Goal: Task Accomplishment & Management: Use online tool/utility

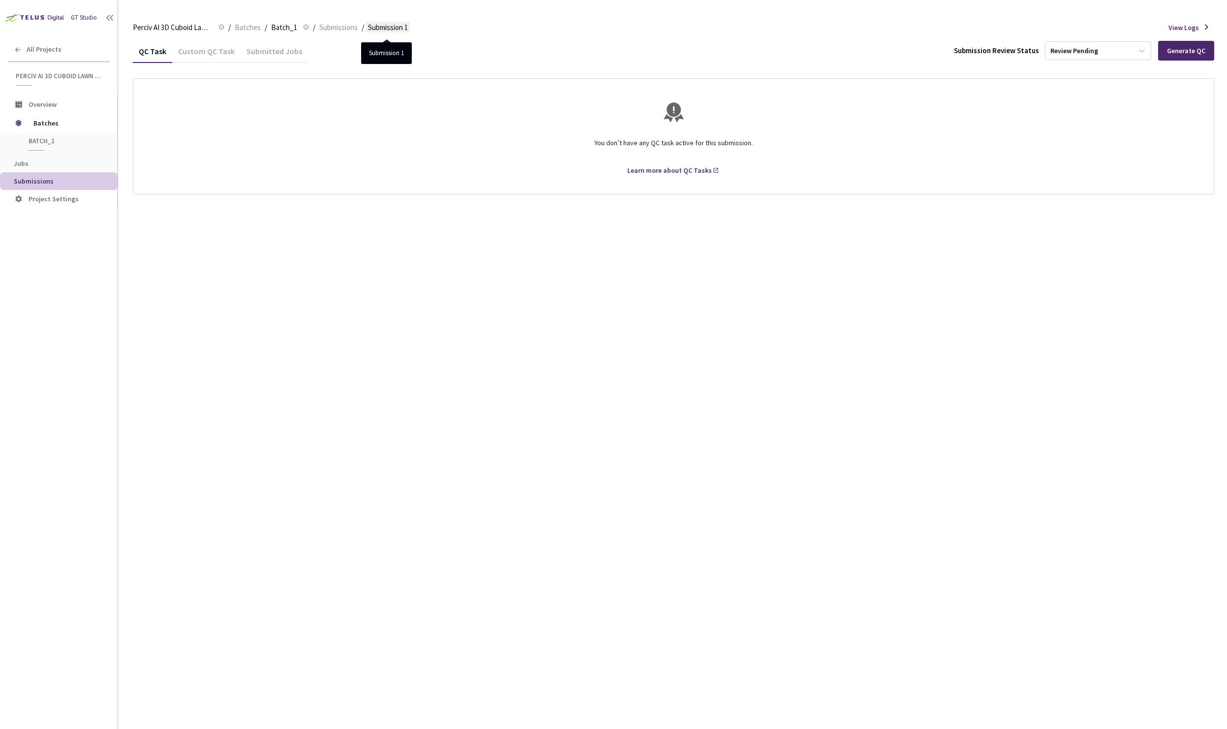
click at [393, 29] on span "Submission 1" at bounding box center [388, 28] width 40 height 12
click at [344, 26] on span "Submissions" at bounding box center [338, 28] width 38 height 12
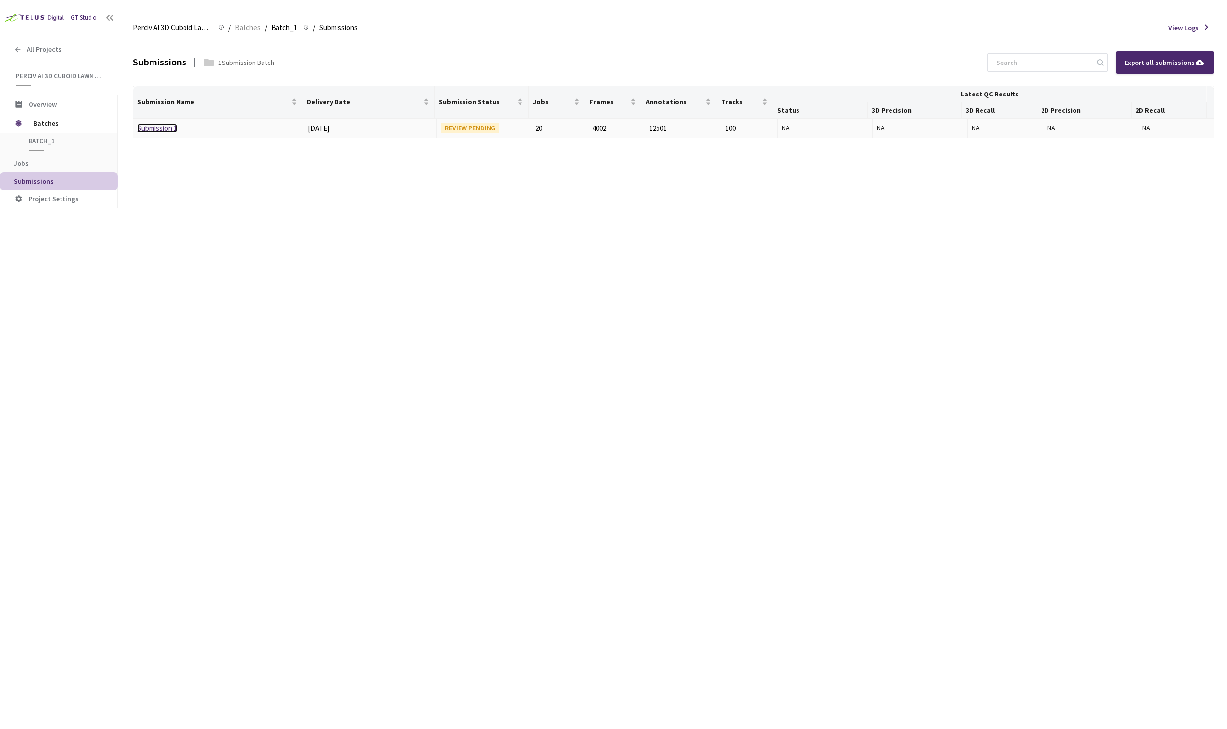
click at [161, 129] on link "Submission 1" at bounding box center [157, 127] width 40 height 9
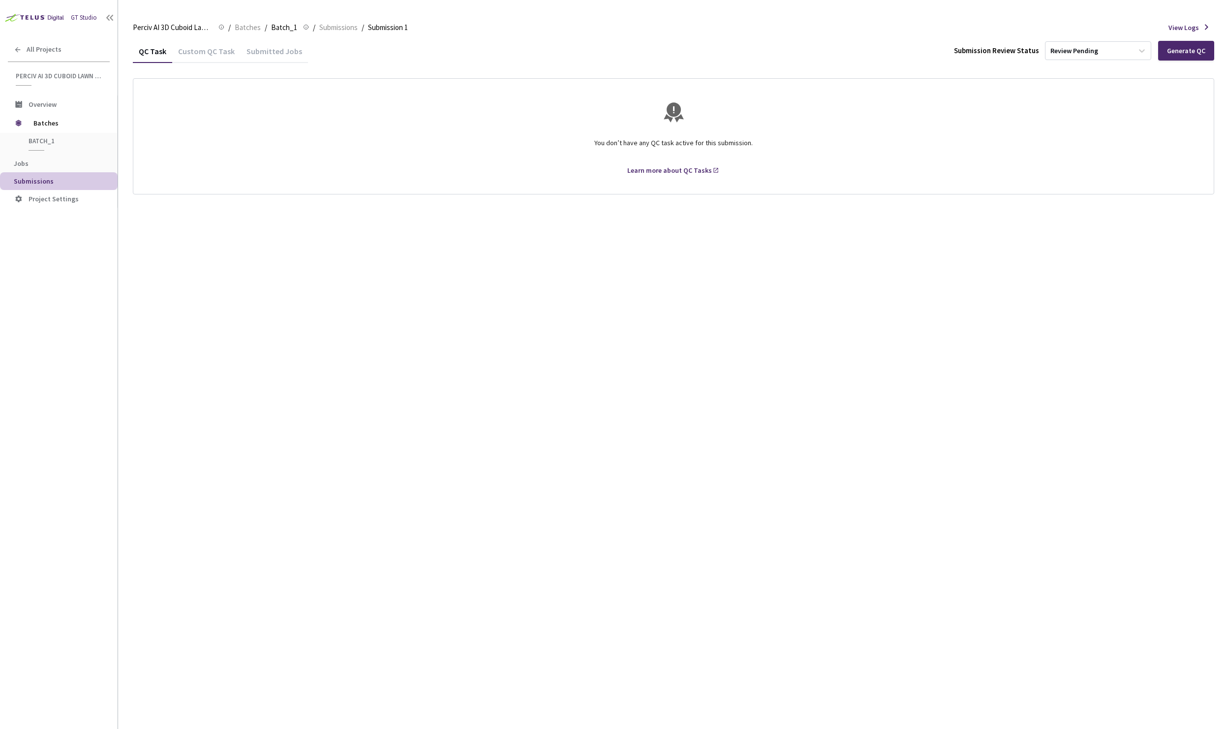
click at [275, 54] on div "Submitted Jobs" at bounding box center [274, 54] width 67 height 17
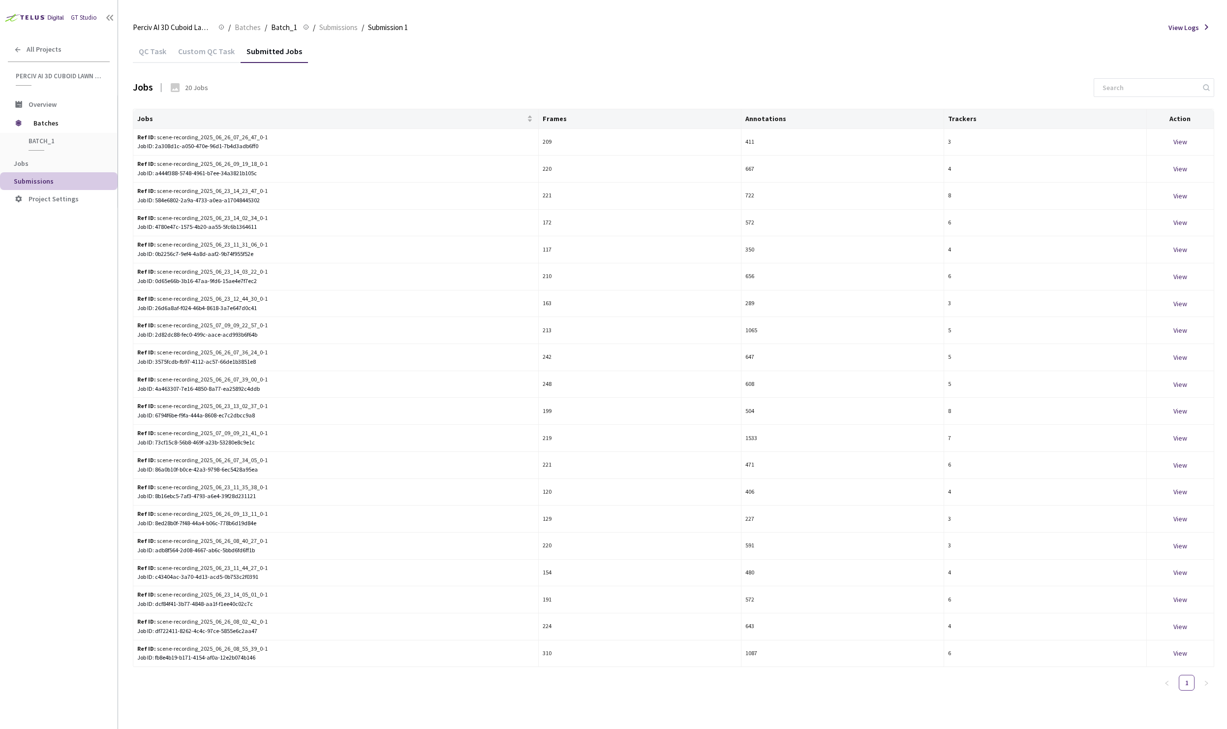
click at [875, 92] on div "Jobs 20 Jobs" at bounding box center [673, 93] width 1081 height 31
click at [544, 47] on div "QC Task Custom QC Task Submitted Jobs" at bounding box center [673, 50] width 1081 height 23
click at [548, 43] on div "QC Task Custom QC Task Submitted Jobs" at bounding box center [673, 50] width 1081 height 23
click at [498, 77] on div "QC Task Custom QC Task Submitted Jobs Jobs 20 Jobs Jobs Frames Annotations Trac…" at bounding box center [673, 368] width 1081 height 659
click at [498, 76] on div "QC Task Custom QC Task Submitted Jobs Jobs 20 Jobs Jobs Frames Annotations Trac…" at bounding box center [673, 368] width 1081 height 659
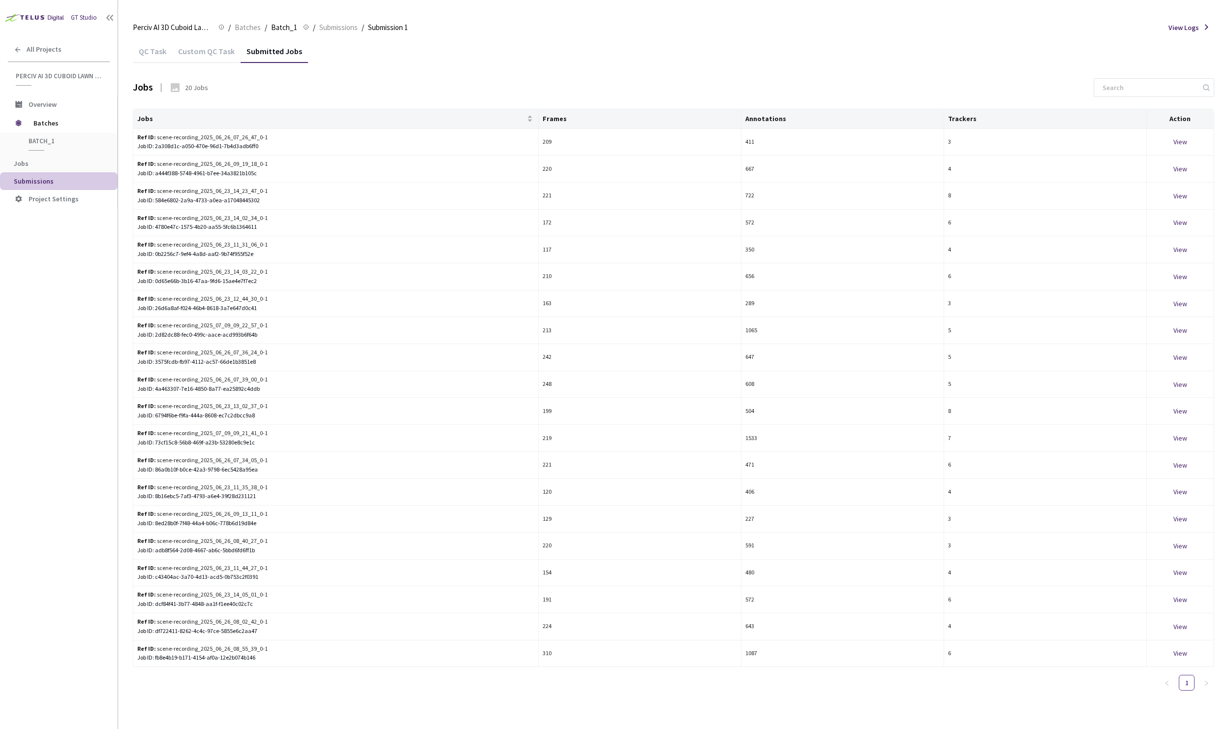
click at [619, 31] on div "Perciv AI 3D Cuboid Lawn Mover Perciv AI 3D Cuboid Lawn Mover / Batches / Batch…" at bounding box center [673, 28] width 1081 height 24
click at [568, 57] on div "QC Task Custom QC Task Submitted Jobs" at bounding box center [673, 50] width 1081 height 23
click at [520, 36] on div "Perciv AI 3D Cuboid Lawn Mover Perciv AI 3D Cuboid Lawn Mover / Batches / Batch…" at bounding box center [673, 28] width 1081 height 24
click at [1178, 354] on div "View" at bounding box center [1180, 357] width 59 height 11
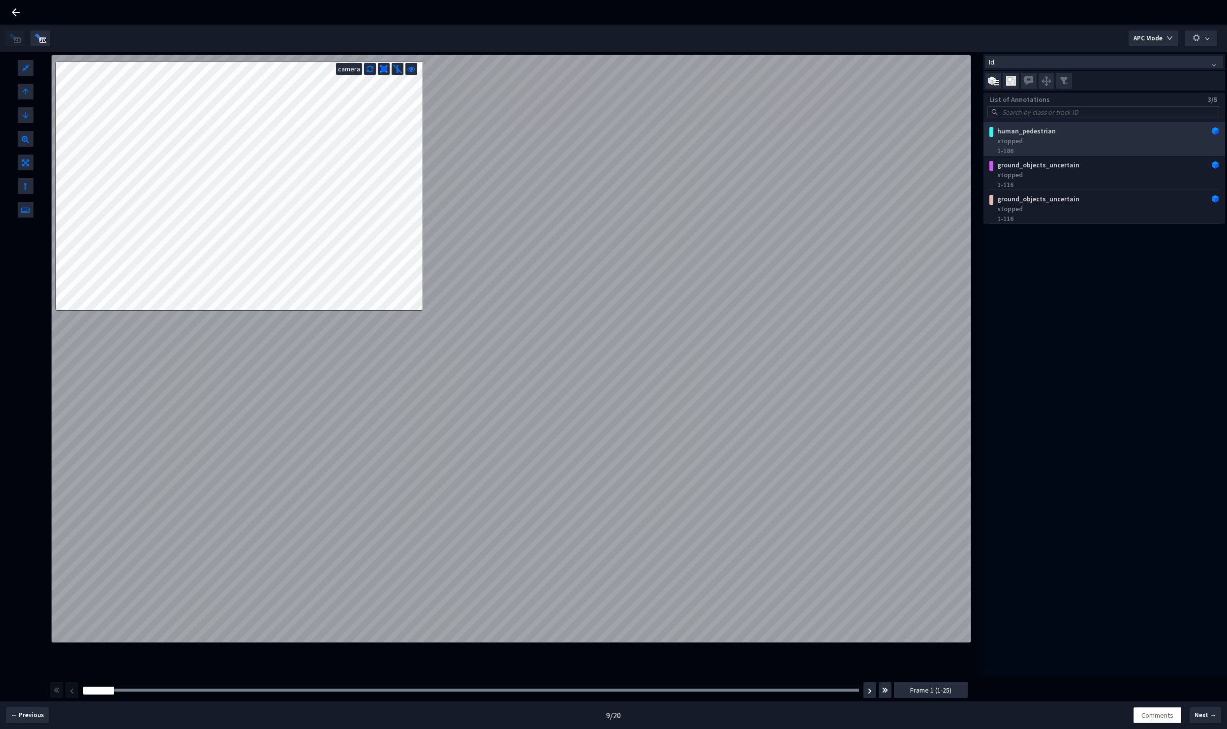
click at [1048, 138] on div "stopped" at bounding box center [1106, 141] width 218 height 10
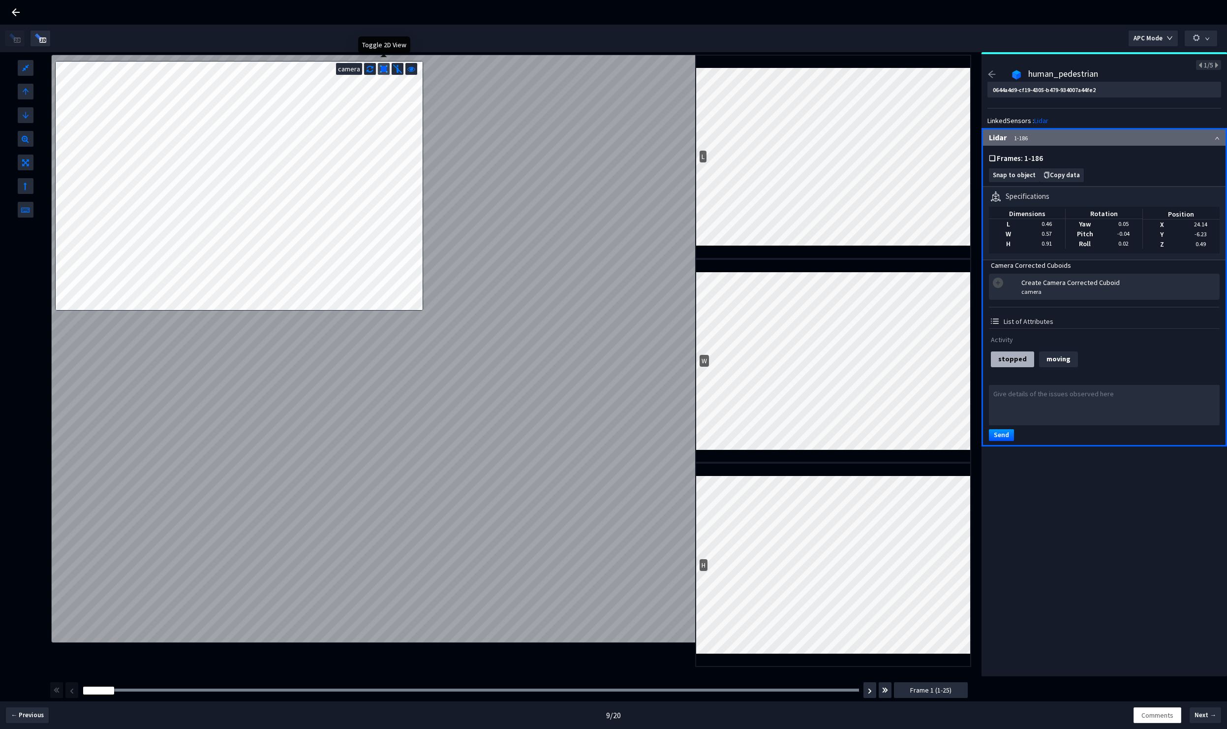
click at [383, 72] on img at bounding box center [384, 69] width 8 height 8
click at [943, 689] on span "Frame 16 (1-25)" at bounding box center [930, 689] width 45 height 11
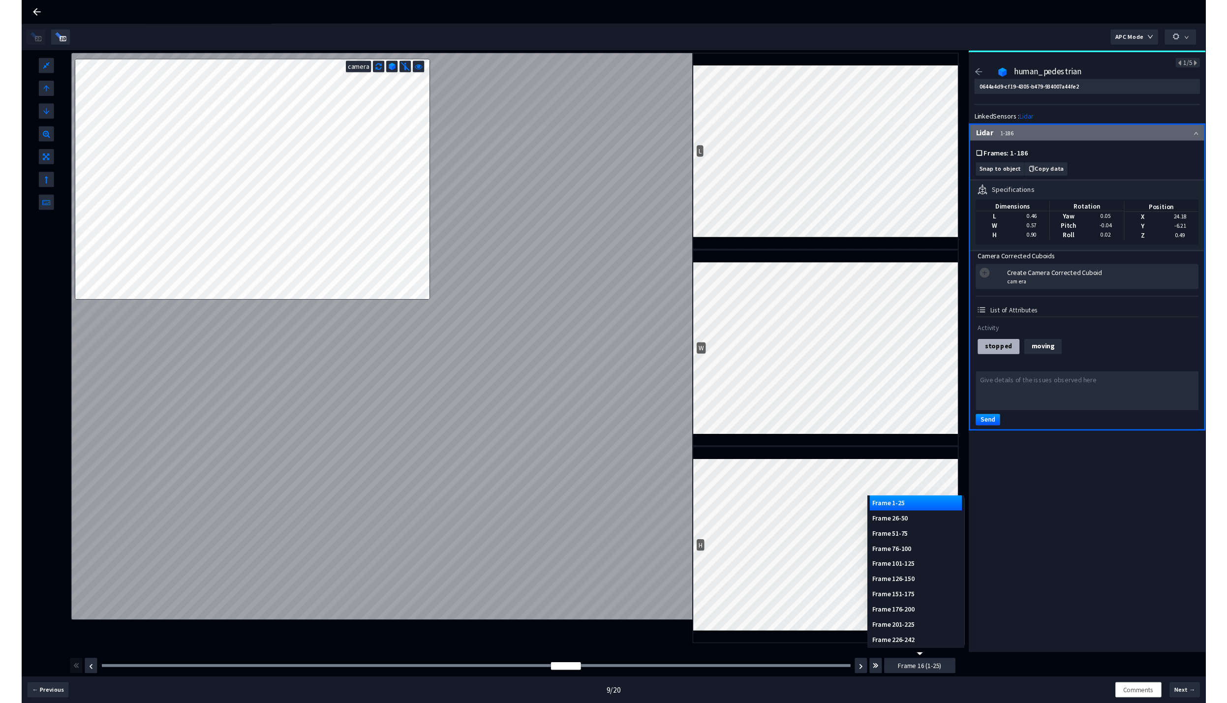
scroll to position [21, 0]
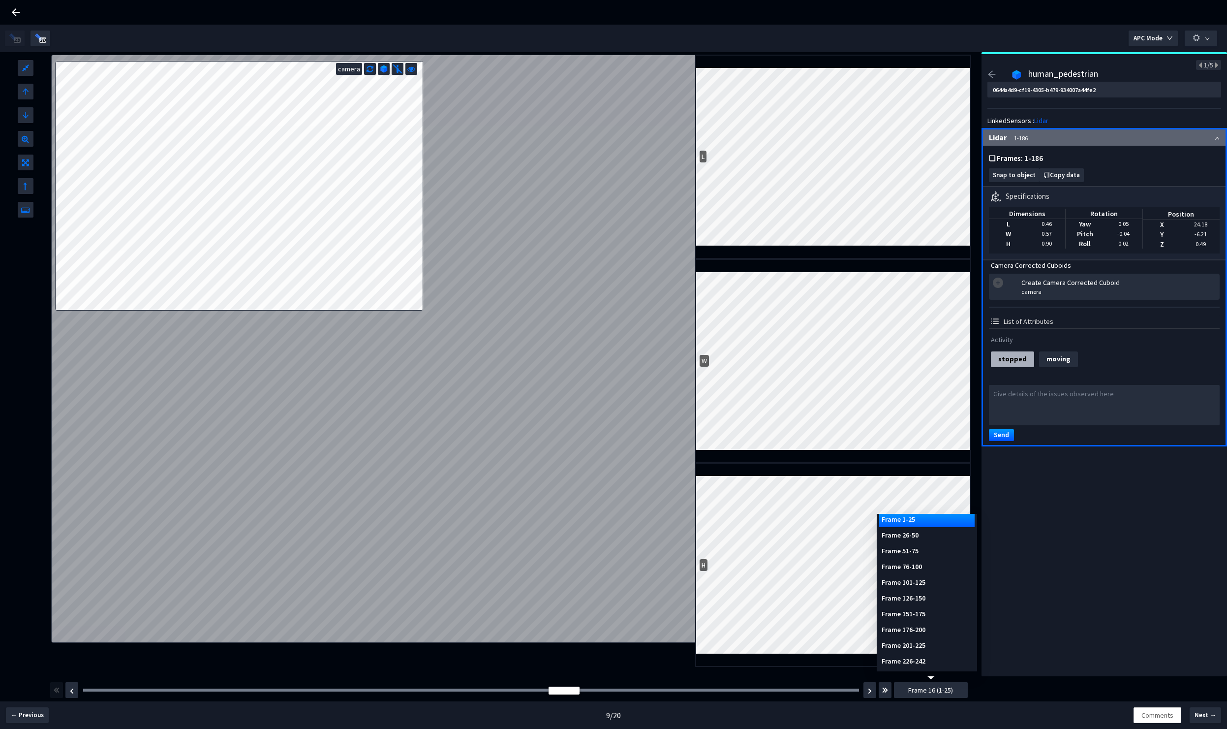
click at [931, 647] on div "Frame 201-225" at bounding box center [926, 645] width 95 height 16
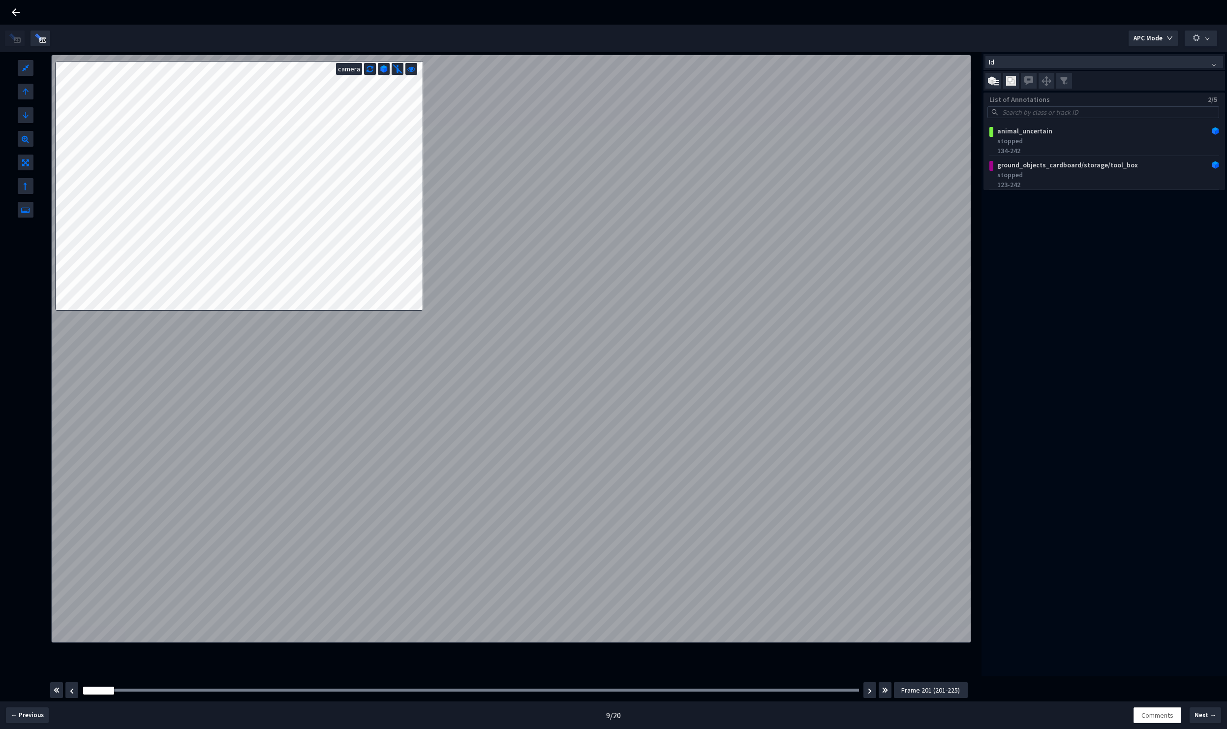
click at [927, 687] on span "Frame 201 (201-225)" at bounding box center [930, 689] width 59 height 11
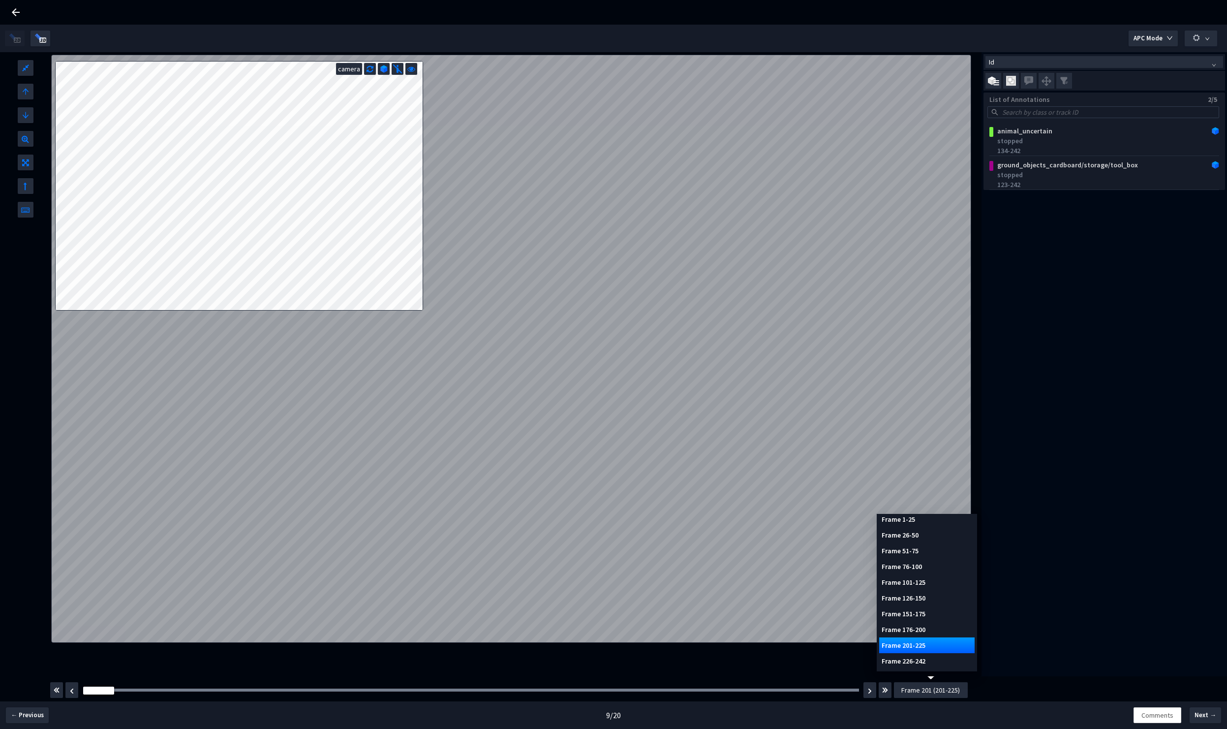
click at [911, 616] on div "Frame 151-175" at bounding box center [926, 614] width 95 height 16
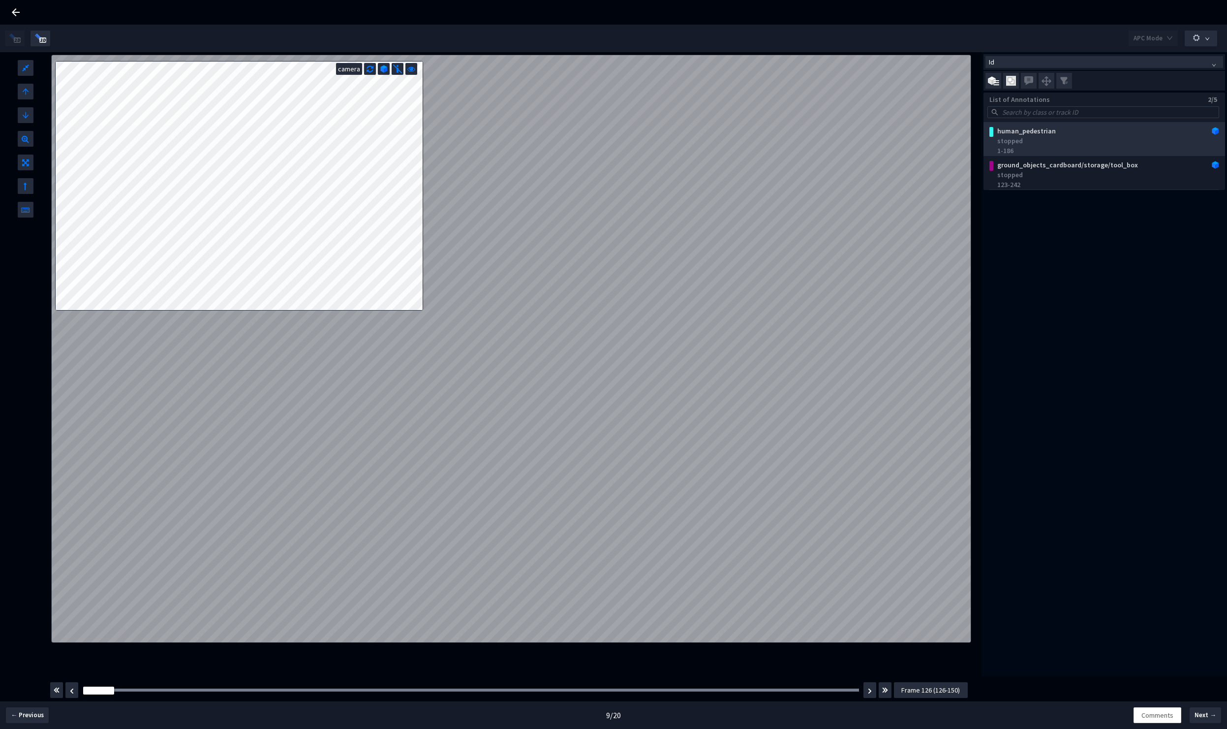
click at [1076, 134] on div "human_pedestrian" at bounding box center [1083, 131] width 181 height 10
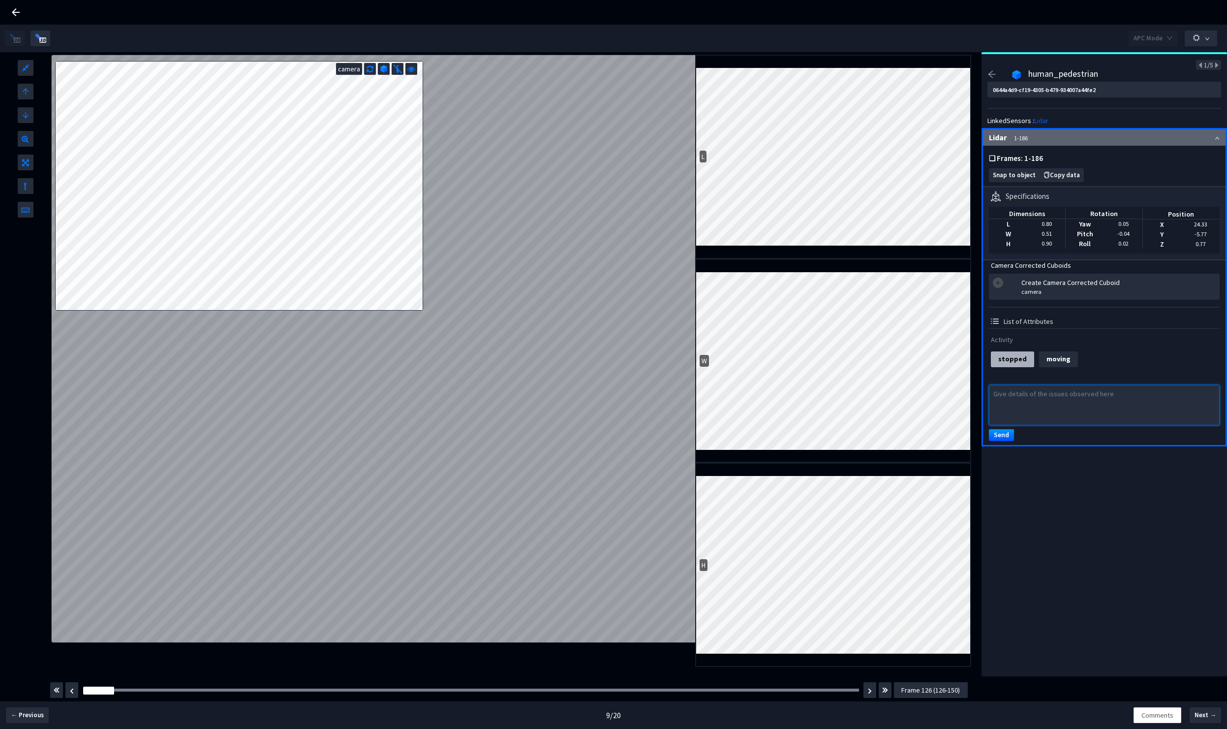
click at [1080, 406] on textarea at bounding box center [1104, 405] width 231 height 40
click at [1078, 400] on textarea at bounding box center [1104, 405] width 231 height 40
click at [1029, 402] on textarea at bounding box center [1104, 405] width 231 height 40
click at [1028, 398] on textarea at bounding box center [1104, 405] width 231 height 40
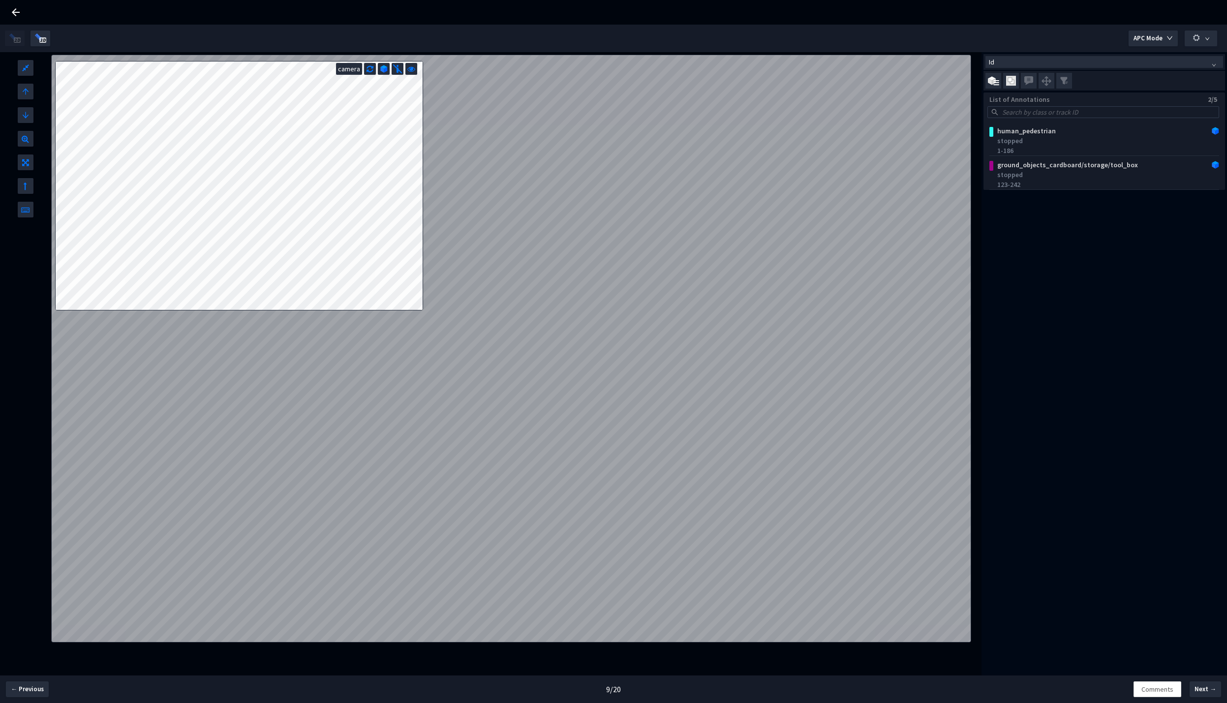
click at [22, 12] on div at bounding box center [613, 12] width 1227 height 25
click at [15, 11] on icon at bounding box center [16, 12] width 12 height 12
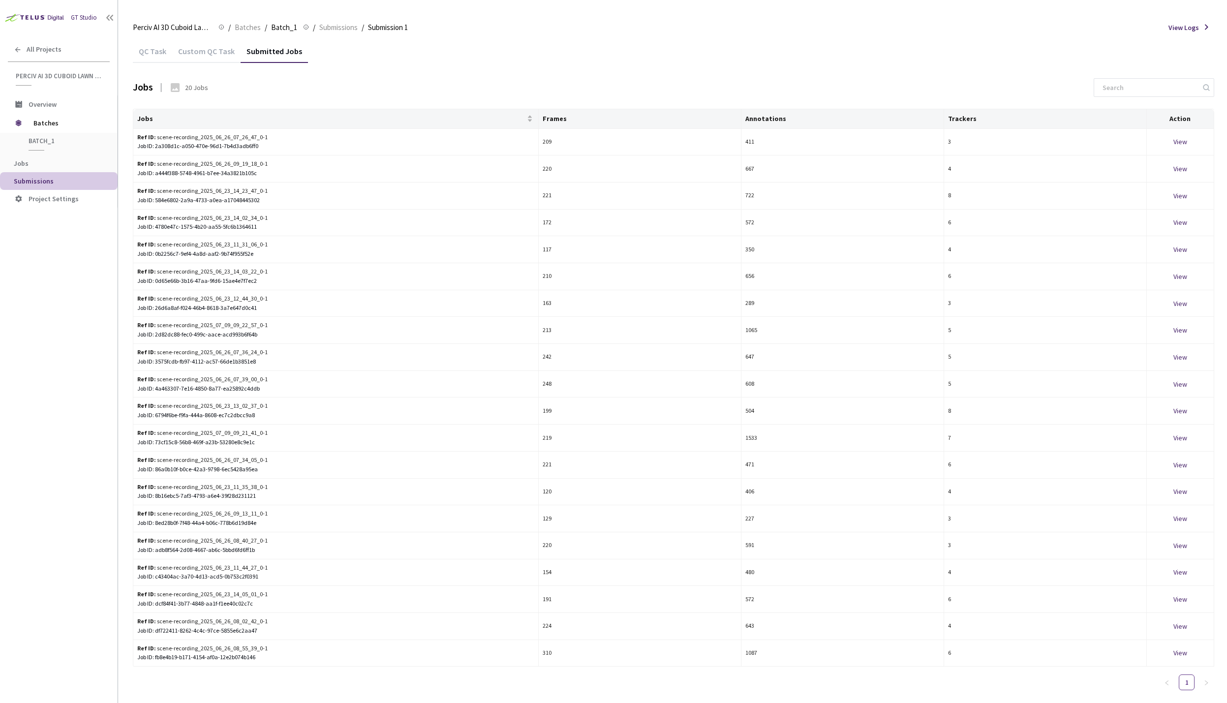
click at [151, 51] on div "QC Task" at bounding box center [152, 54] width 39 height 17
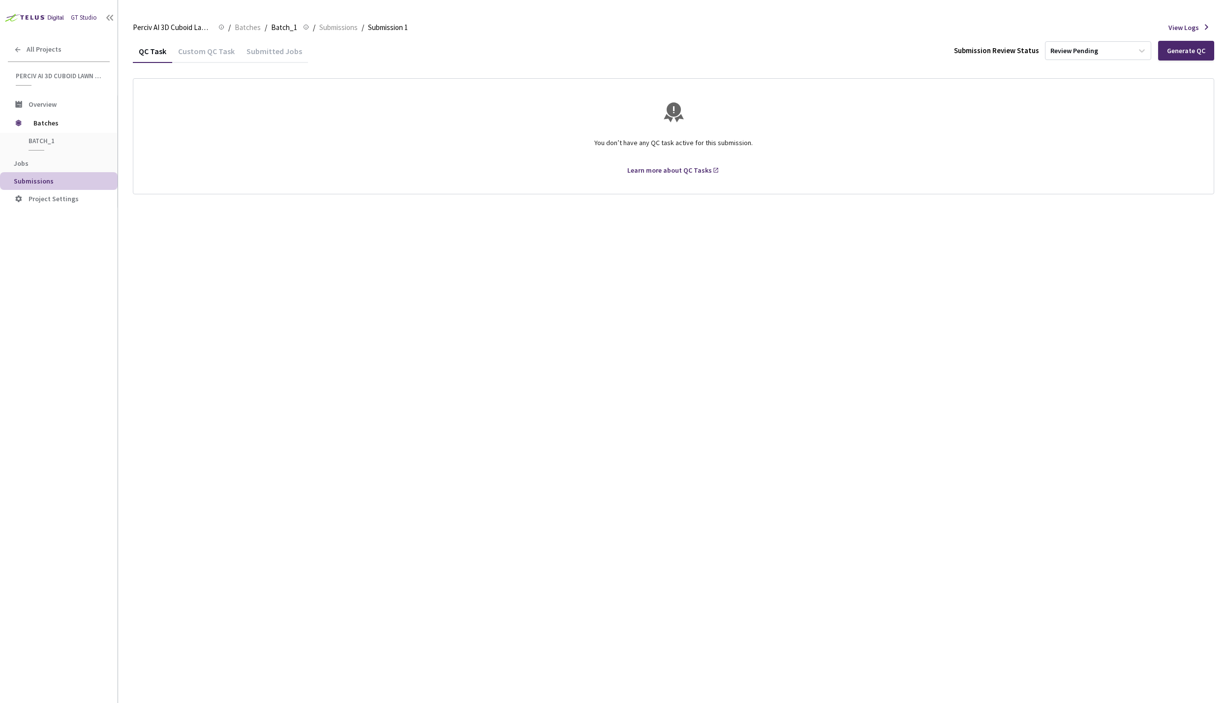
click at [194, 53] on div "Custom QC Task" at bounding box center [206, 54] width 68 height 17
click at [197, 52] on div "Custom QC Task" at bounding box center [206, 54] width 68 height 17
click at [160, 53] on div "QC Task" at bounding box center [152, 54] width 39 height 17
click at [1184, 54] on div "Generate QC" at bounding box center [1186, 51] width 38 height 8
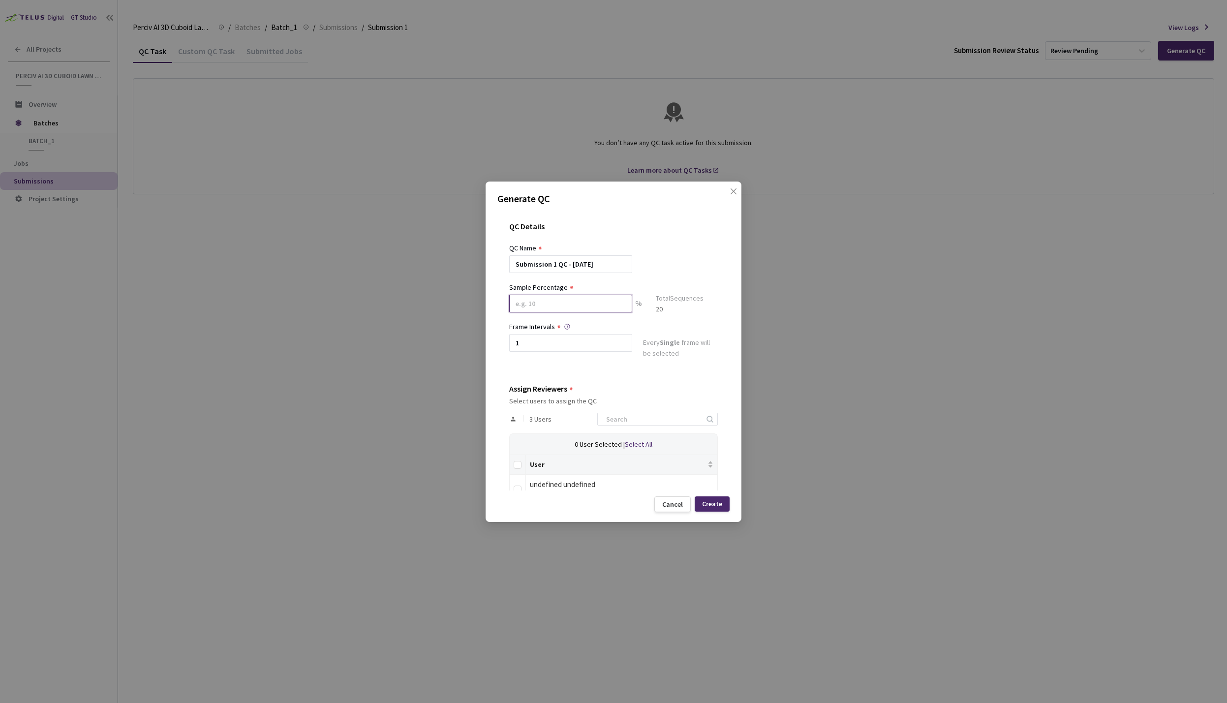
click at [575, 304] on input at bounding box center [570, 304] width 123 height 18
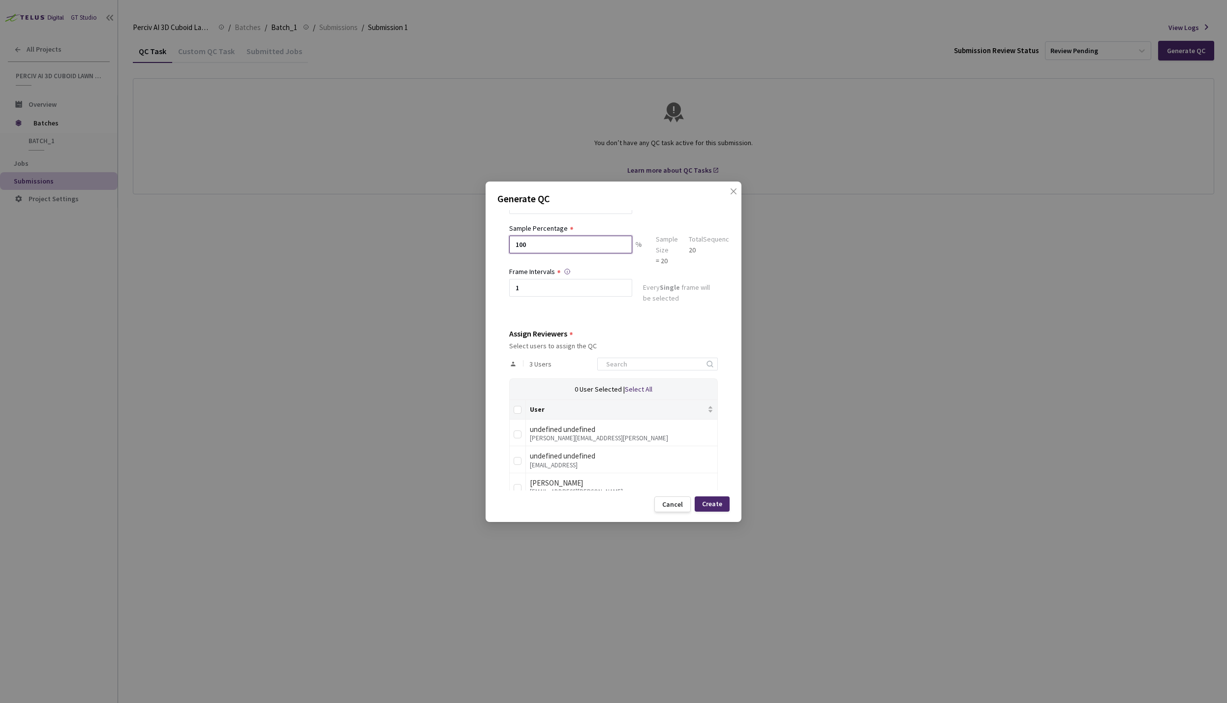
scroll to position [80, 0]
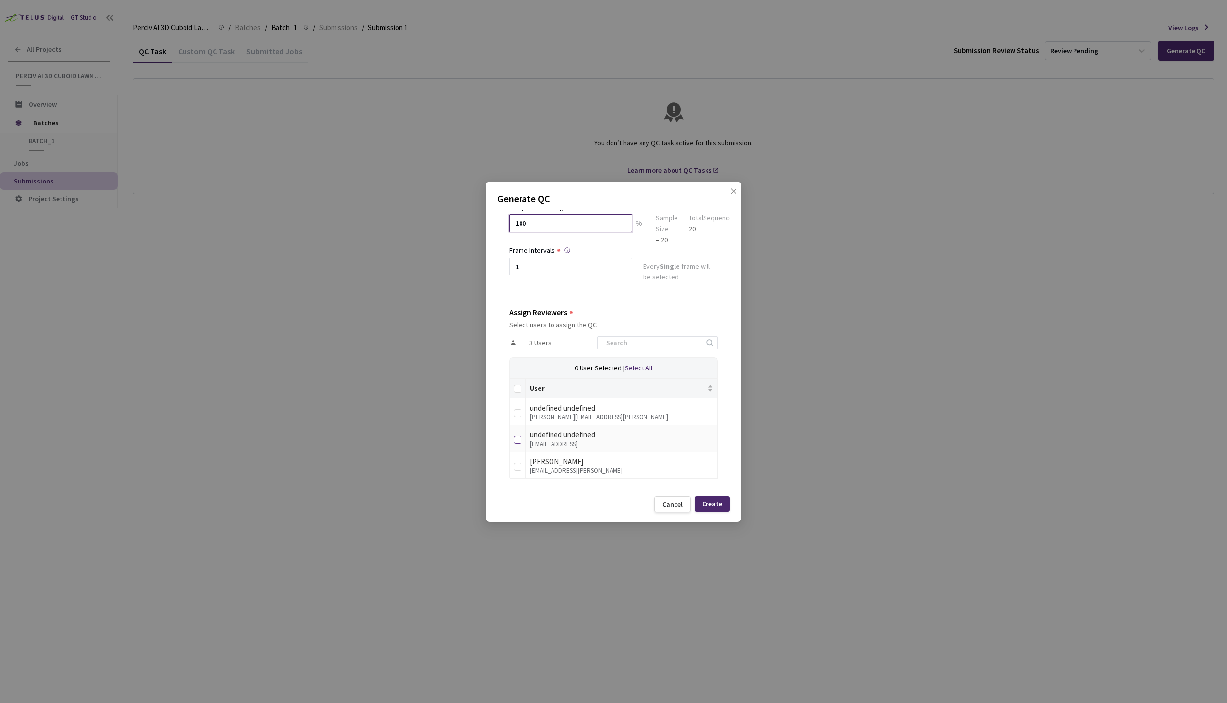
type input "100"
click at [515, 439] on input "checkbox" at bounding box center [518, 440] width 8 height 8
checkbox input "true"
click at [716, 506] on div "Create" at bounding box center [712, 504] width 20 height 8
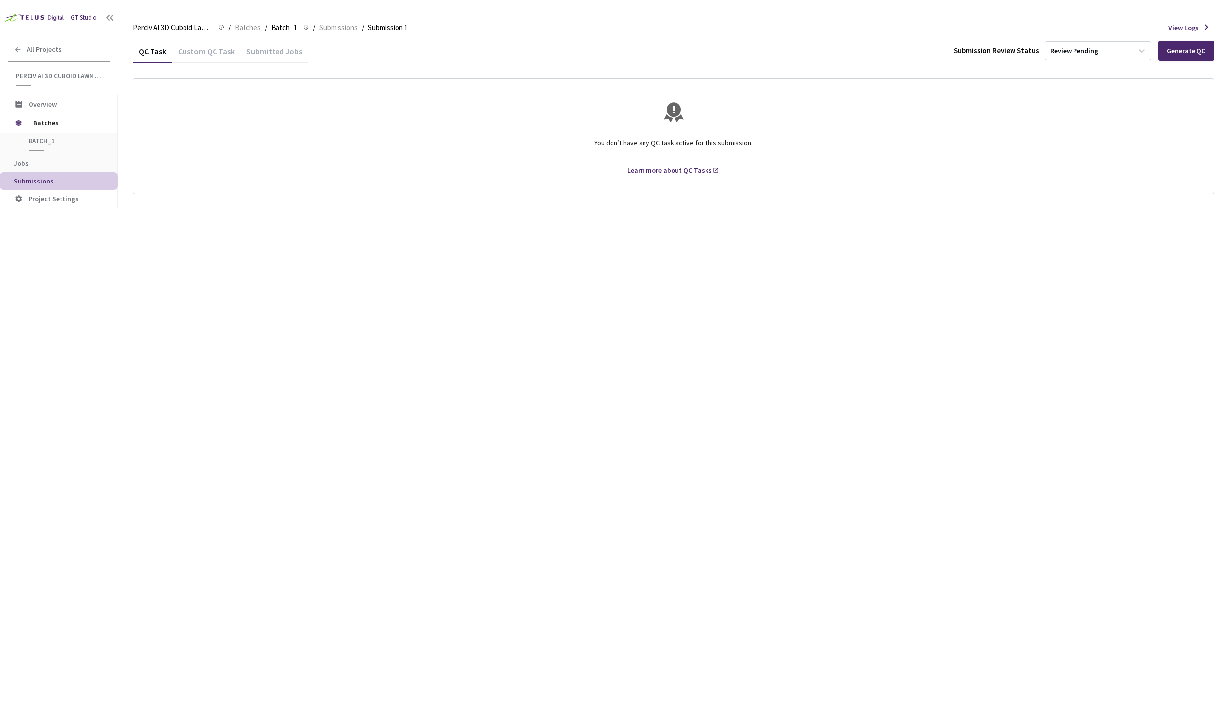
click at [487, 231] on div "QC Task Custom QC Task Submitted Jobs Submission Review Status Review Pending G…" at bounding box center [673, 371] width 1081 height 664
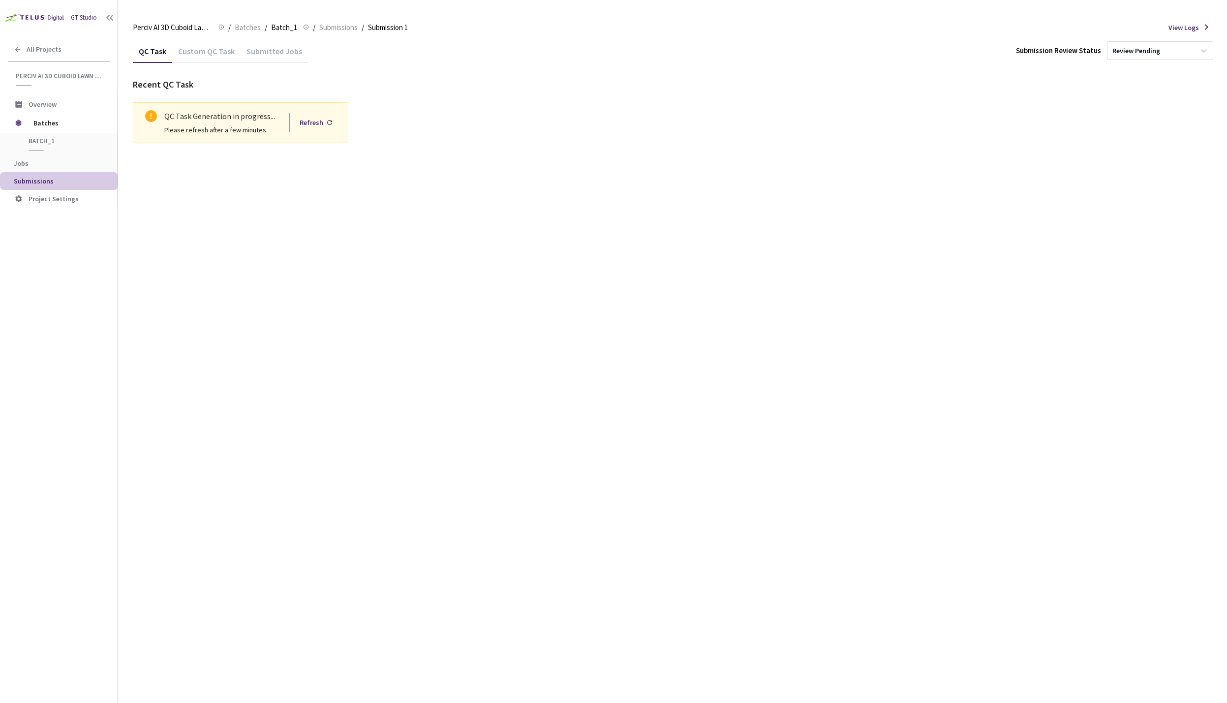
click at [215, 53] on div "Custom QC Task" at bounding box center [206, 54] width 68 height 17
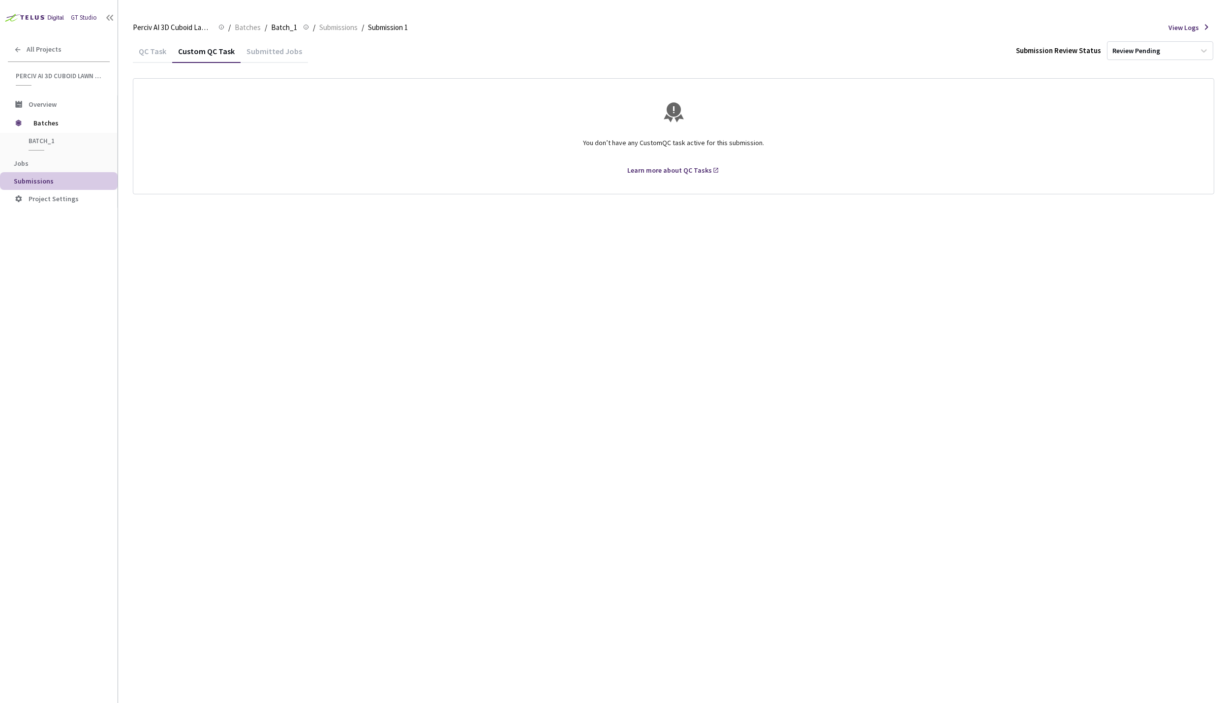
click at [150, 55] on div "QC Task" at bounding box center [152, 54] width 39 height 17
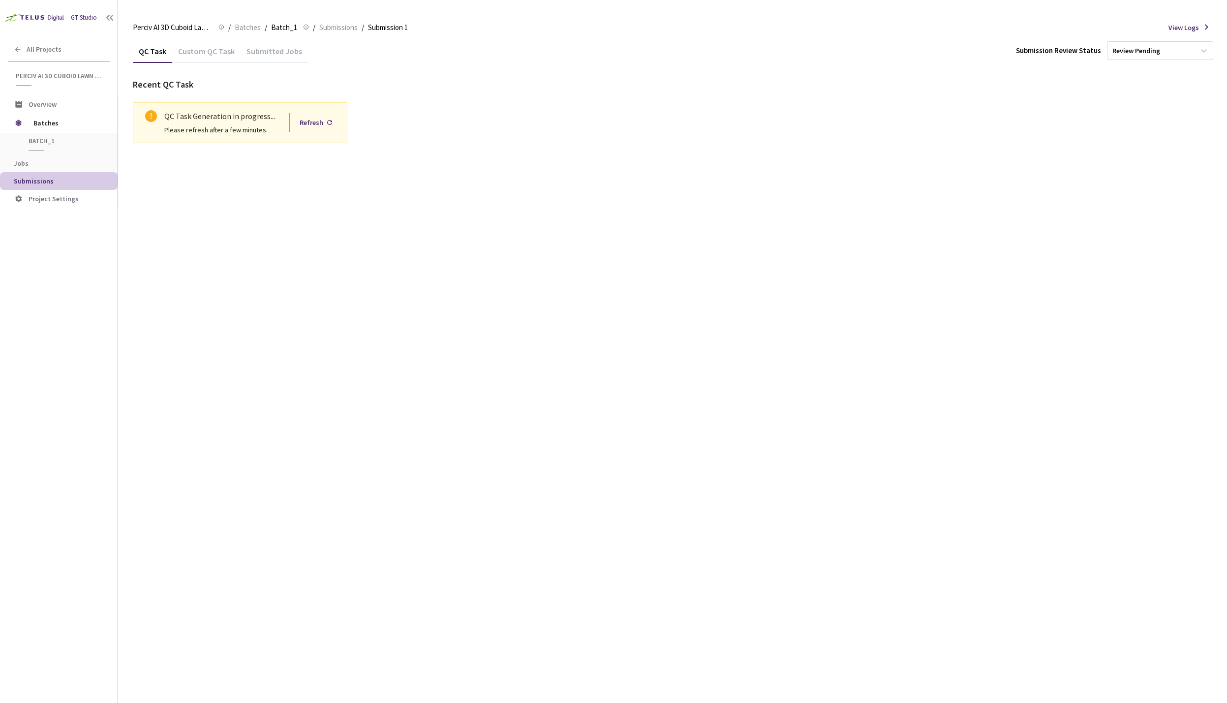
click at [245, 175] on div "QC Task Custom QC Task Submitted Jobs Submission Review Status Review Pending R…" at bounding box center [673, 371] width 1081 height 664
click at [308, 123] on div "Refresh" at bounding box center [312, 122] width 24 height 11
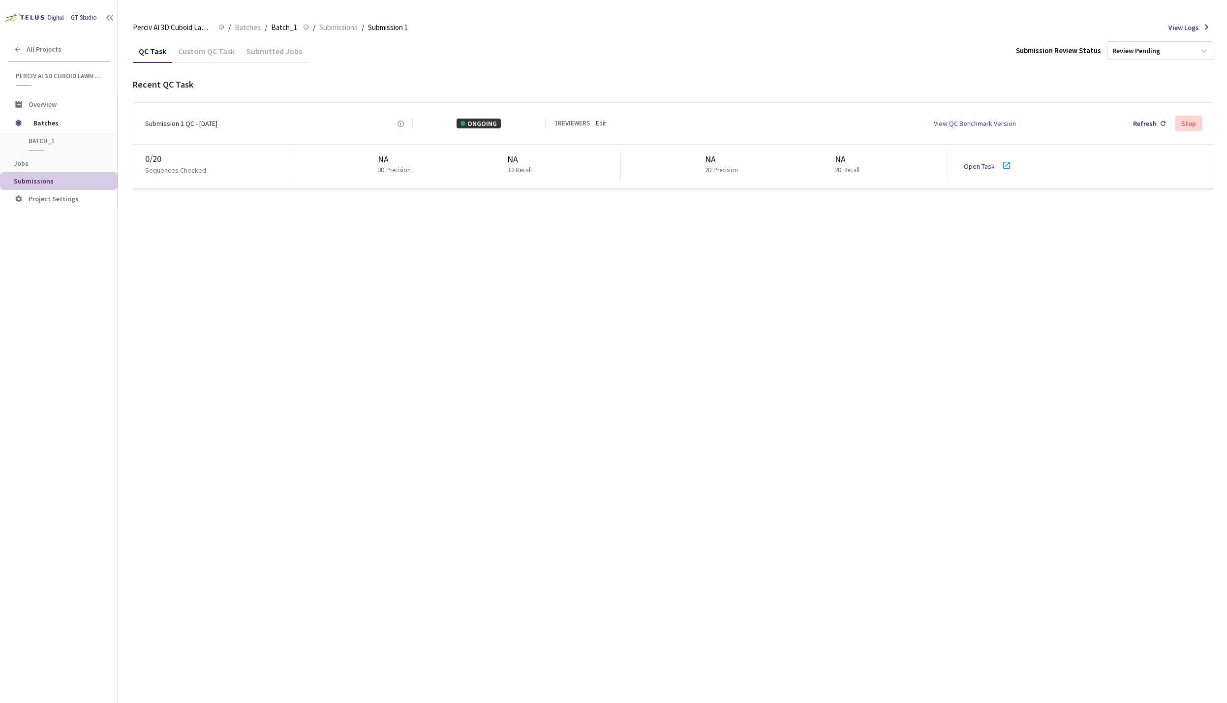
click at [999, 164] on div "Open Task" at bounding box center [982, 166] width 37 height 10
click at [1003, 167] on icon at bounding box center [1007, 165] width 12 height 12
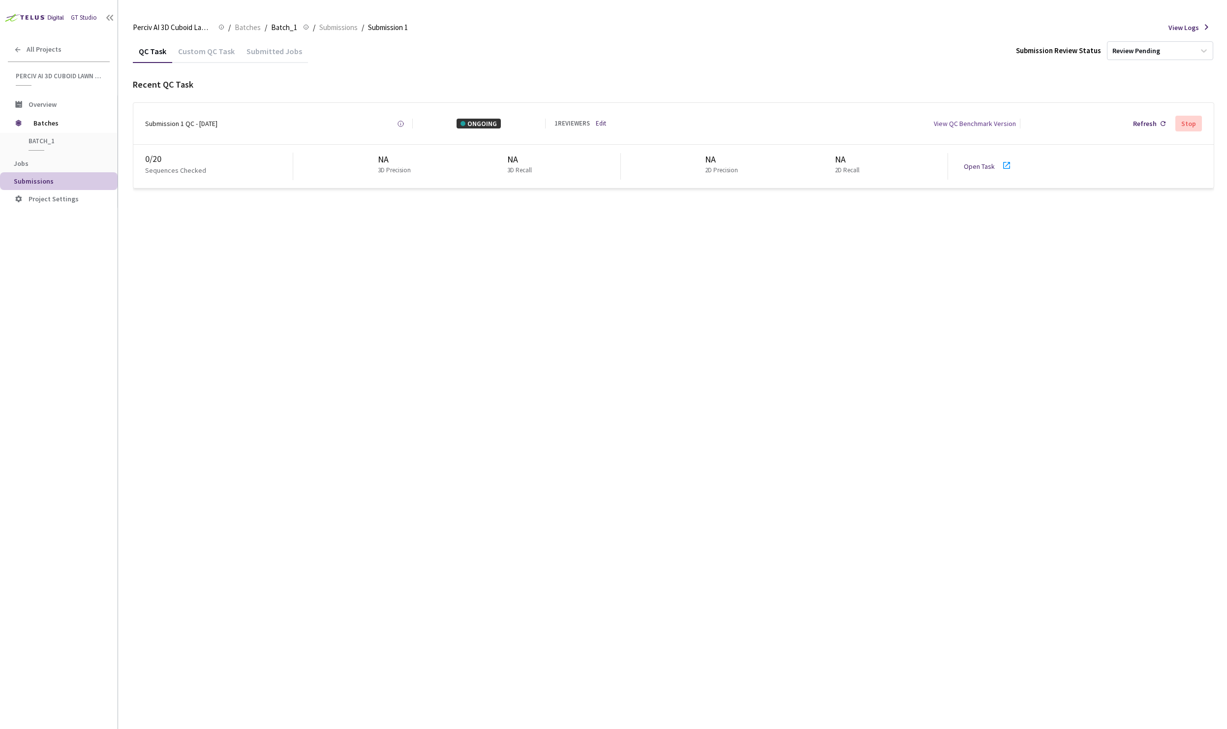
click at [1008, 166] on icon at bounding box center [1007, 165] width 12 height 12
